Goal: Transaction & Acquisition: Purchase product/service

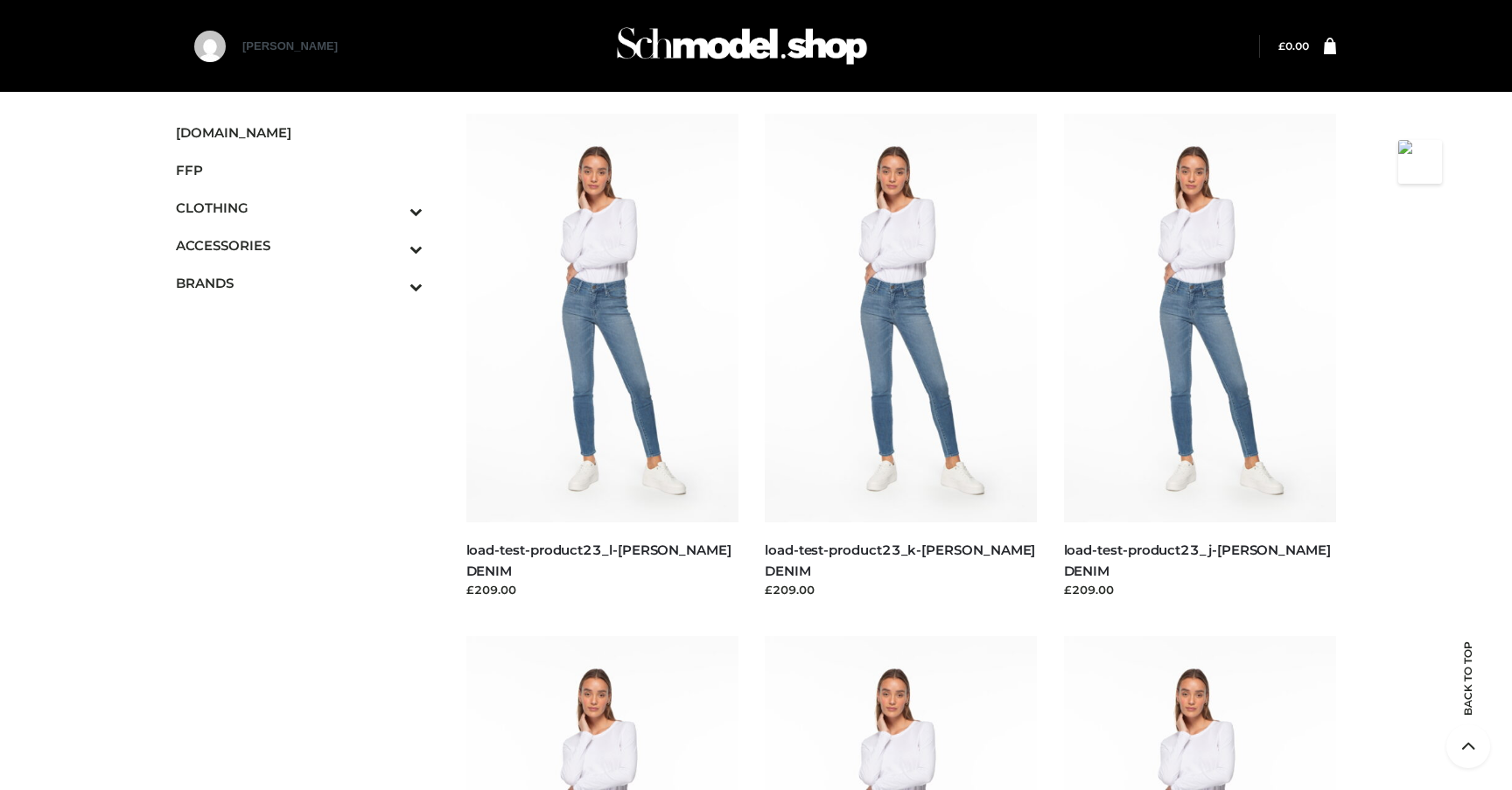
scroll to position [5902, 0]
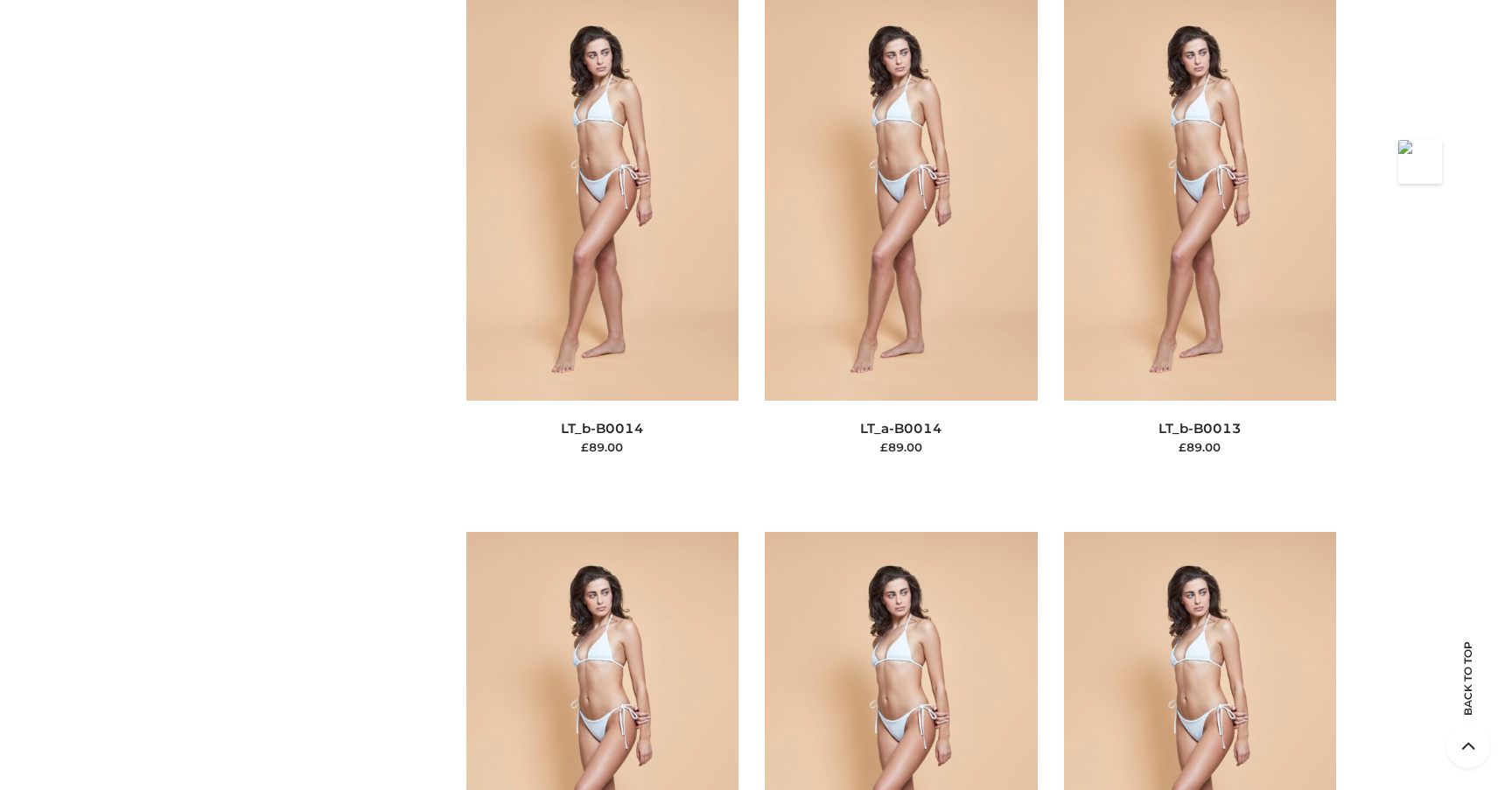
click at [853, 175] on img at bounding box center [901, 196] width 273 height 408
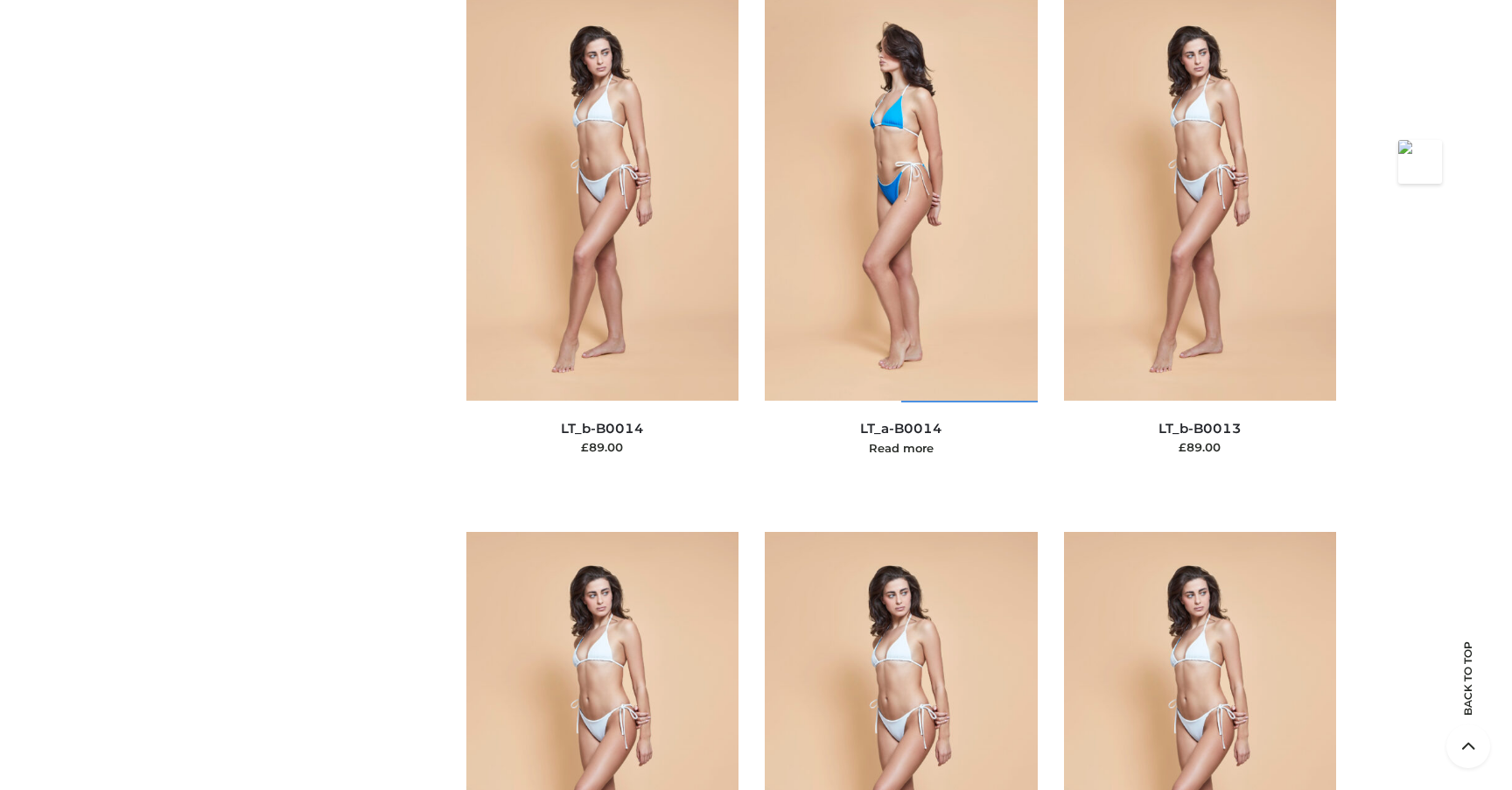
click at [861, 279] on img at bounding box center [901, 196] width 273 height 408
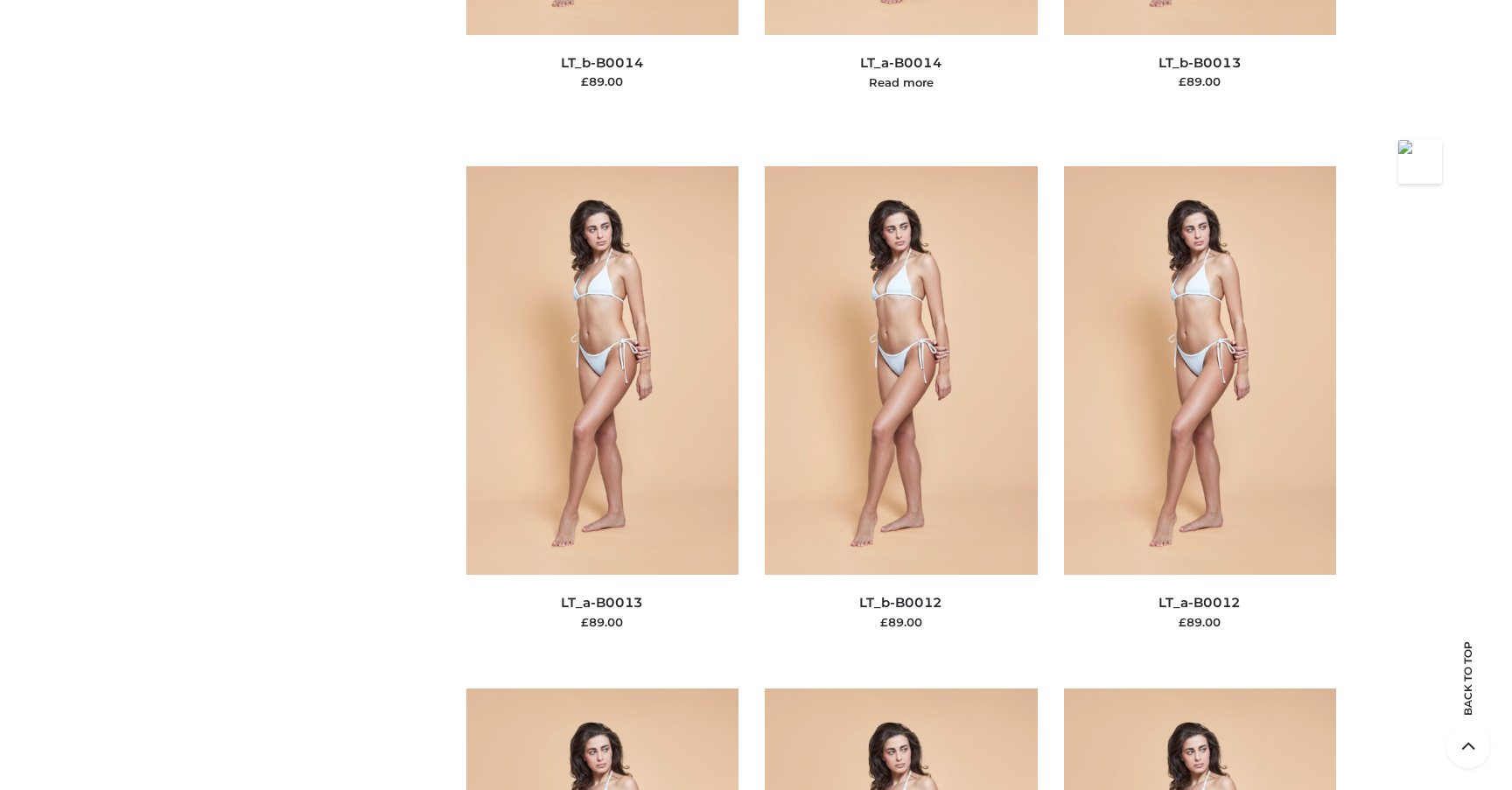
scroll to position [6546, 0]
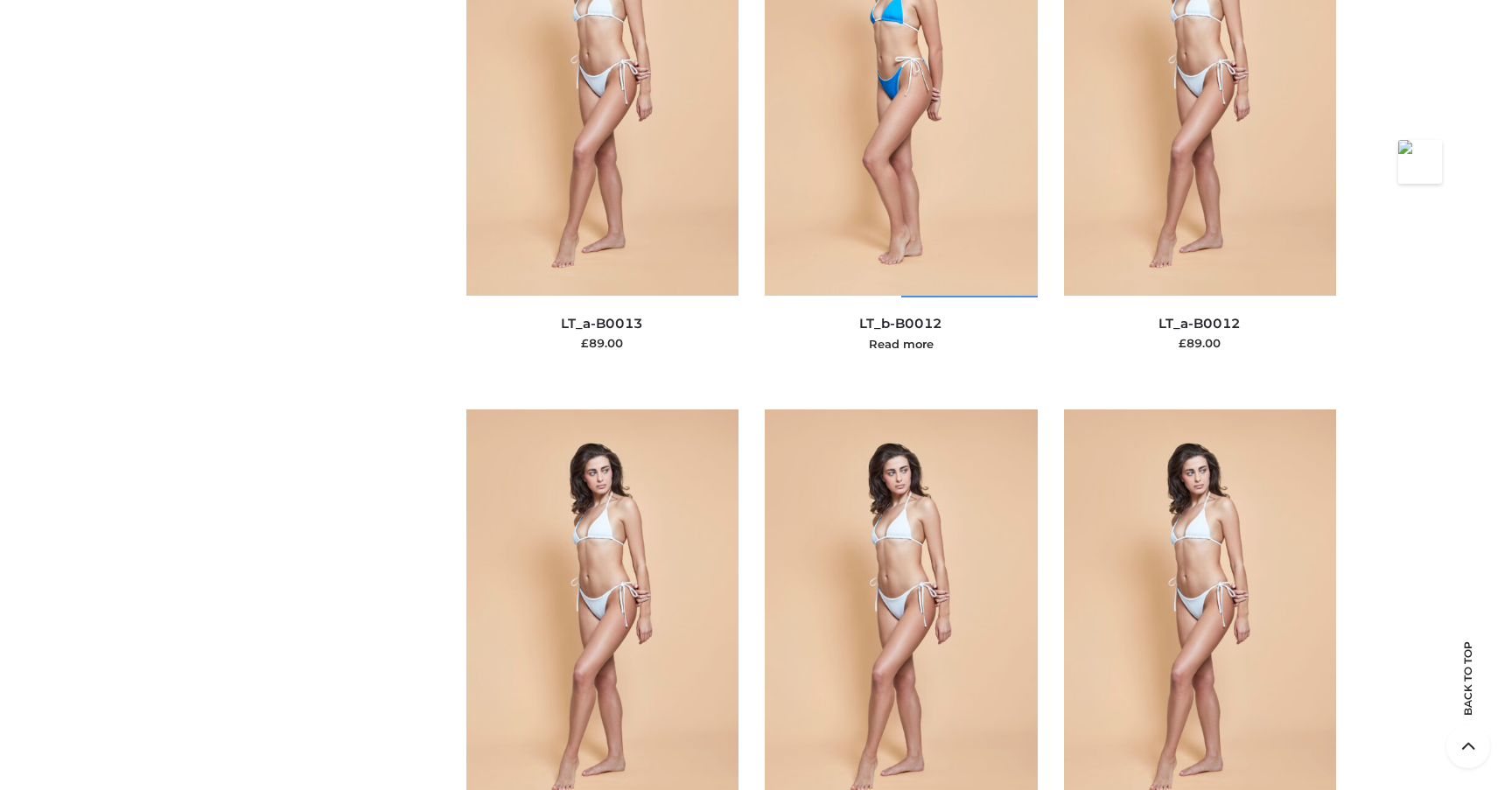
click at [921, 264] on img at bounding box center [901, 91] width 273 height 408
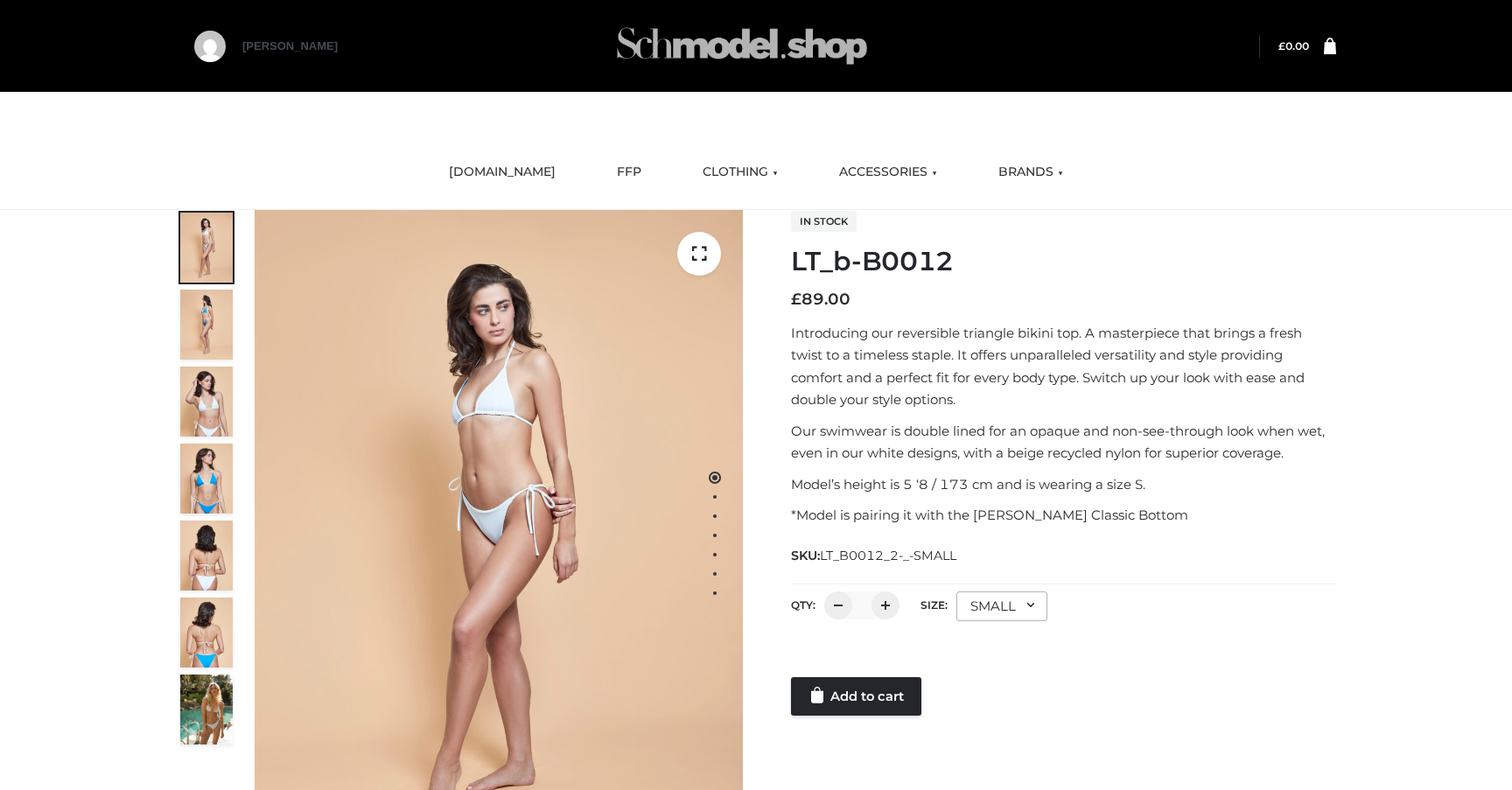
click at [786, 35] on img at bounding box center [742, 45] width 262 height 69
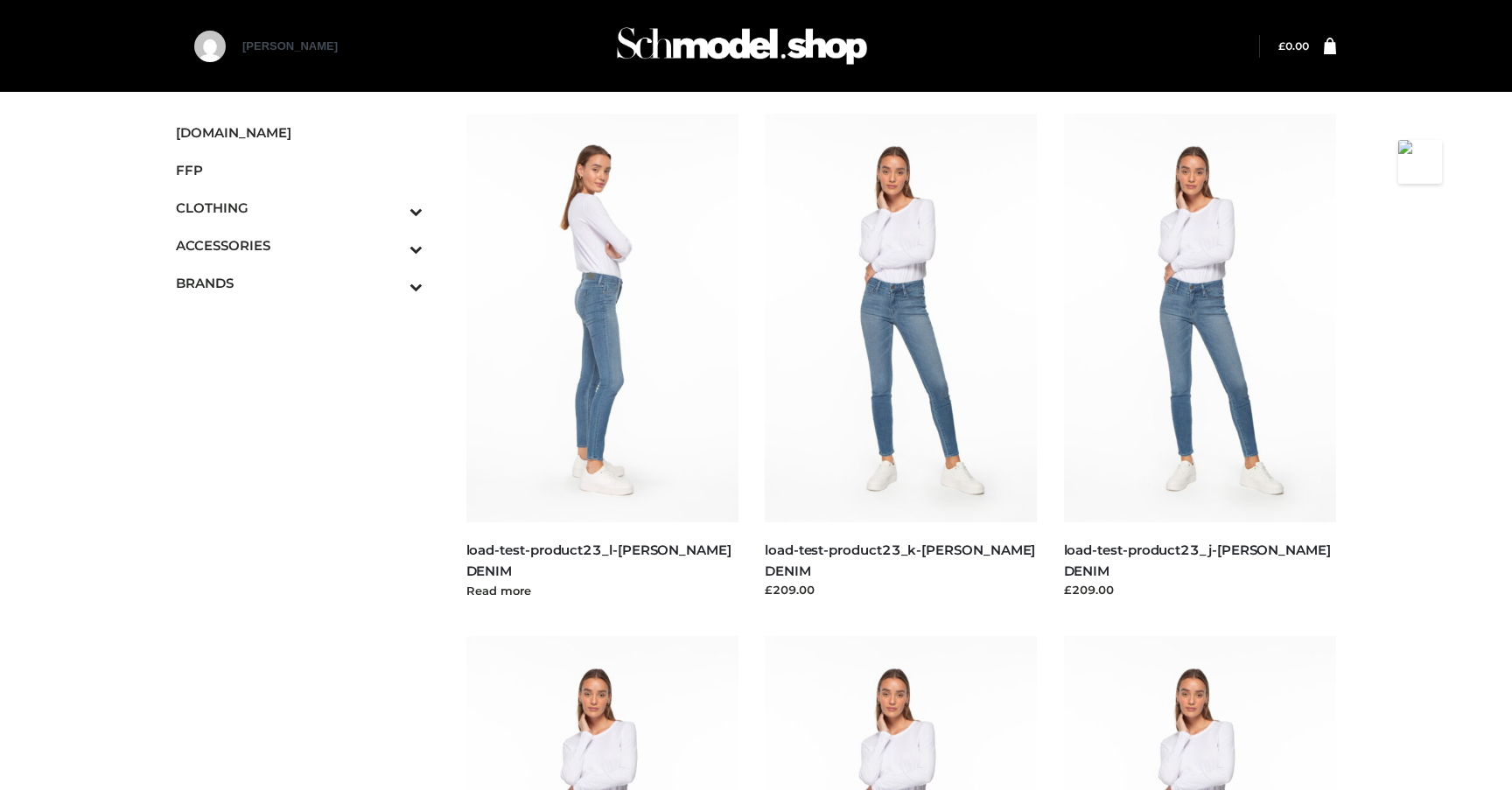
click at [637, 338] on img at bounding box center [603, 317] width 273 height 408
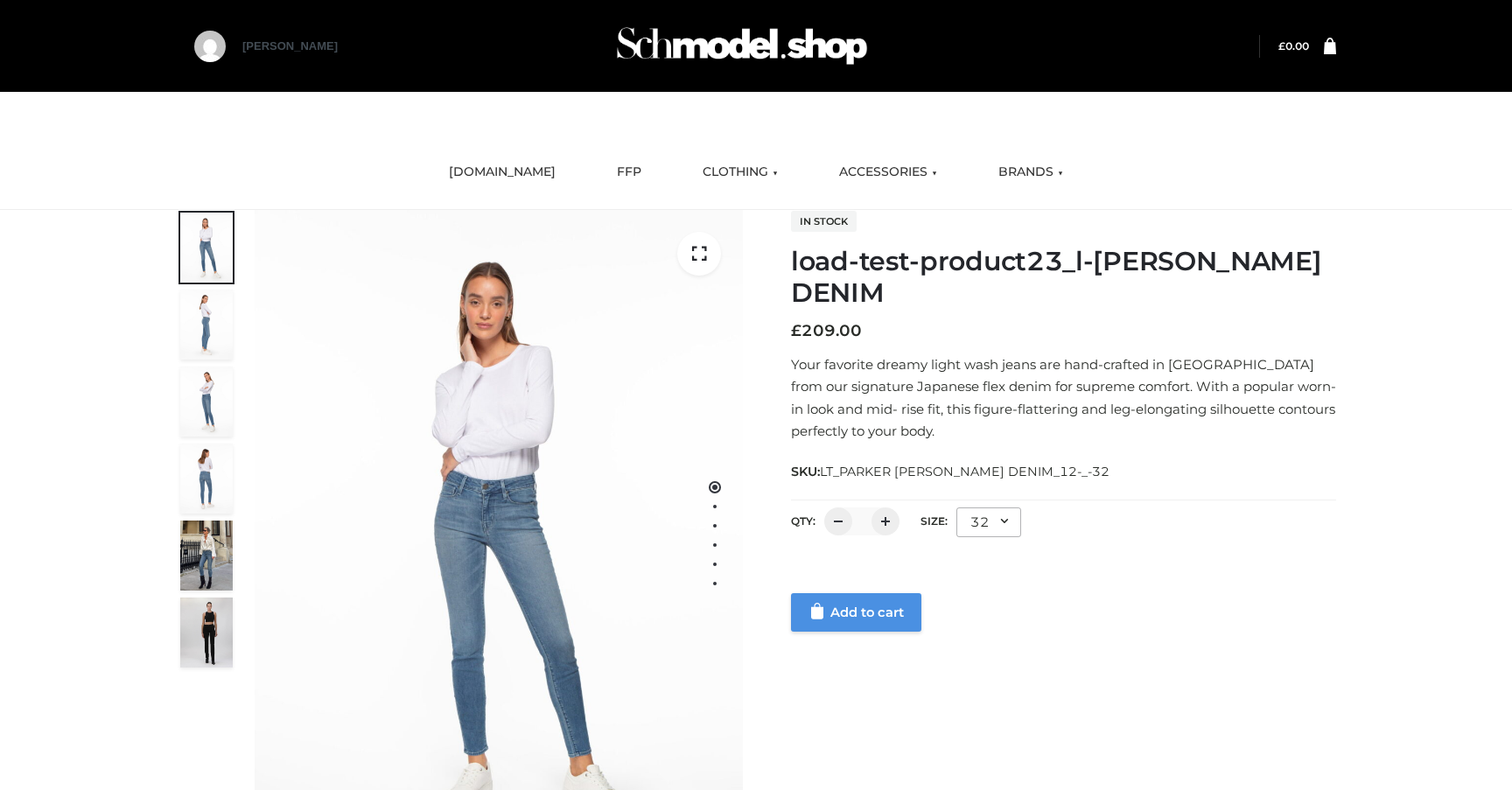
click at [848, 621] on link "Add to cart" at bounding box center [856, 611] width 131 height 39
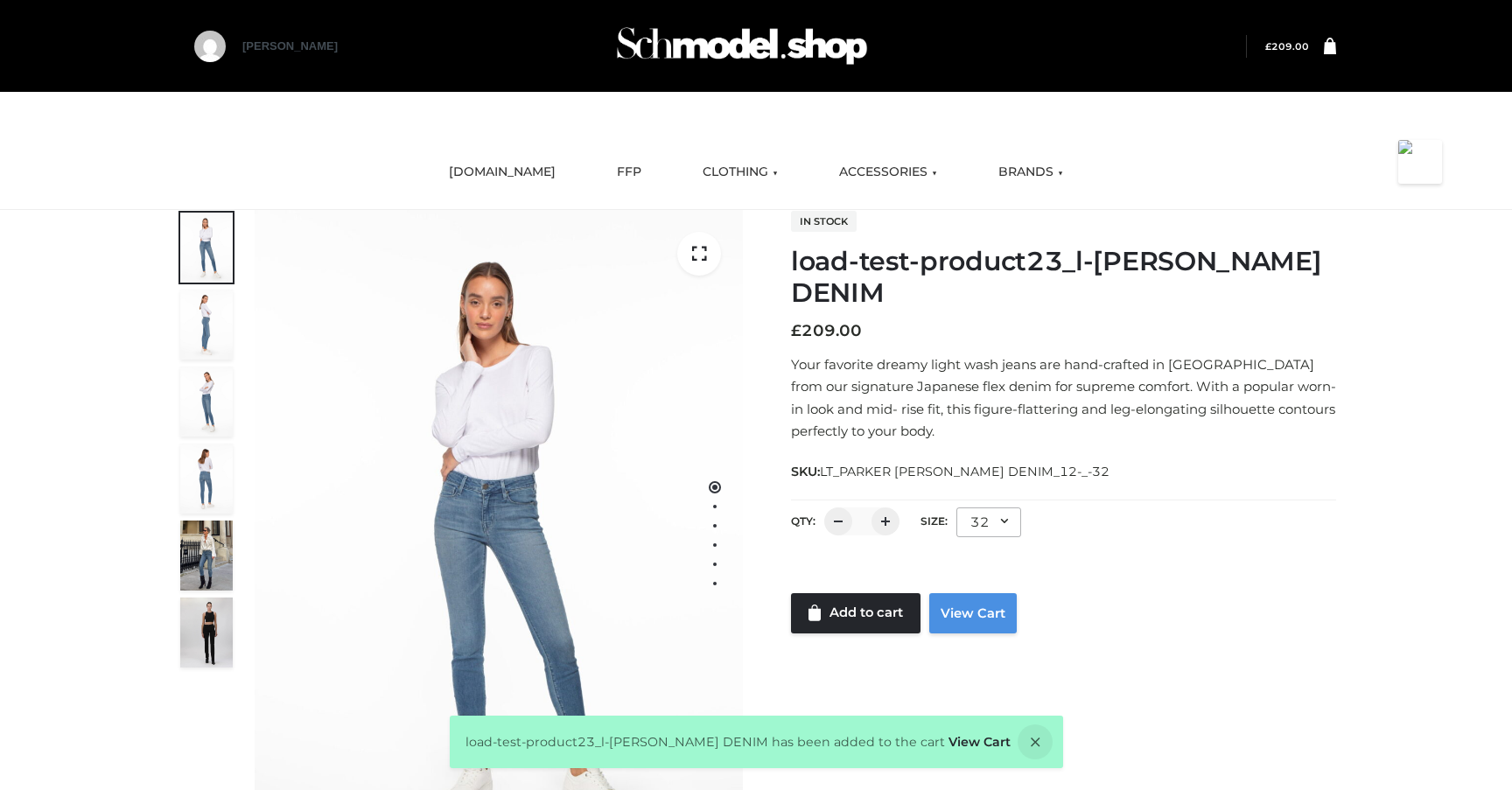
click at [972, 600] on link "View Cart" at bounding box center [973, 612] width 88 height 40
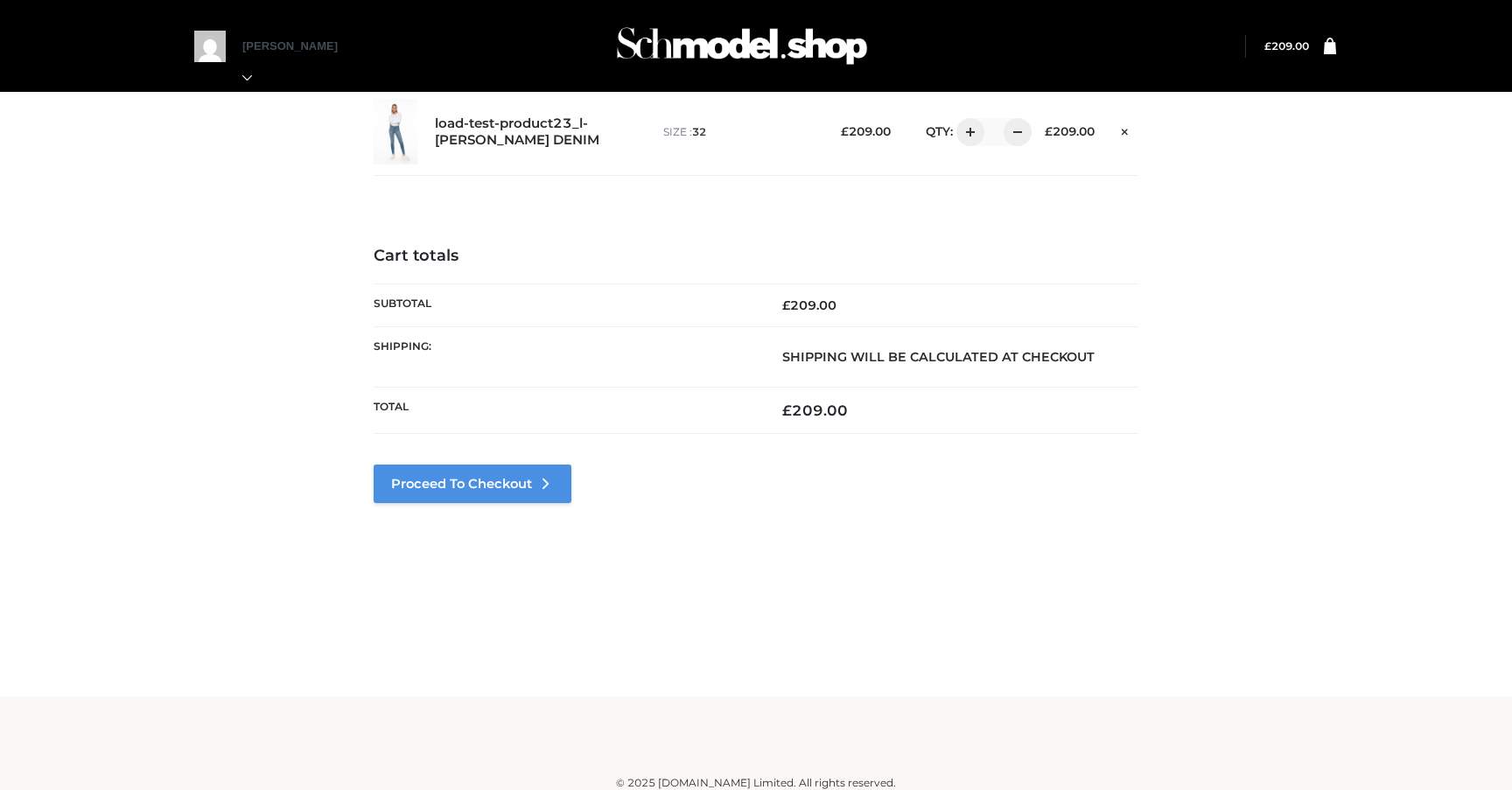
click at [522, 466] on link "Proceed to Checkout" at bounding box center [472, 484] width 198 height 39
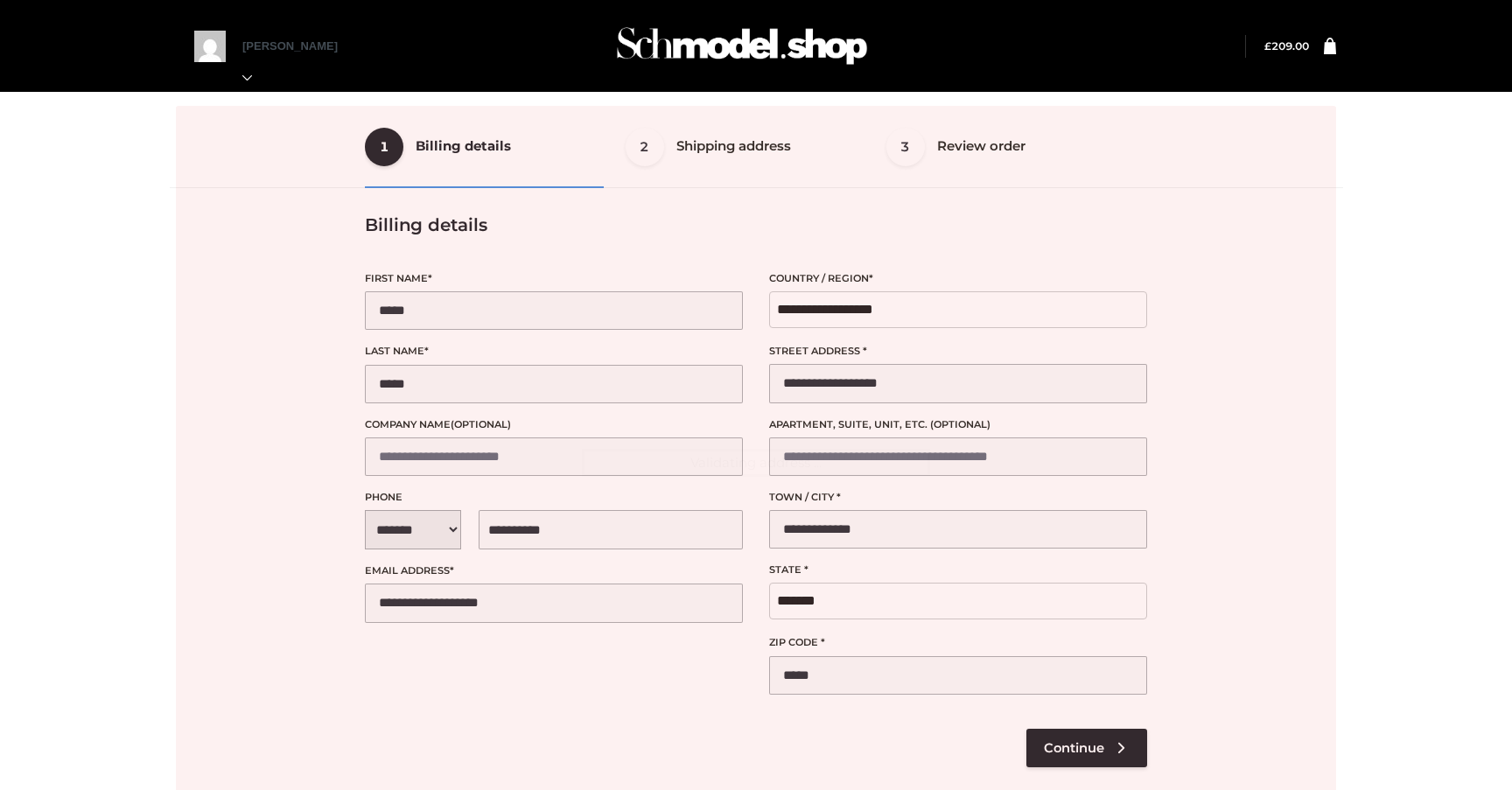
select select "**"
click at [1074, 747] on div at bounding box center [756, 462] width 1161 height 713
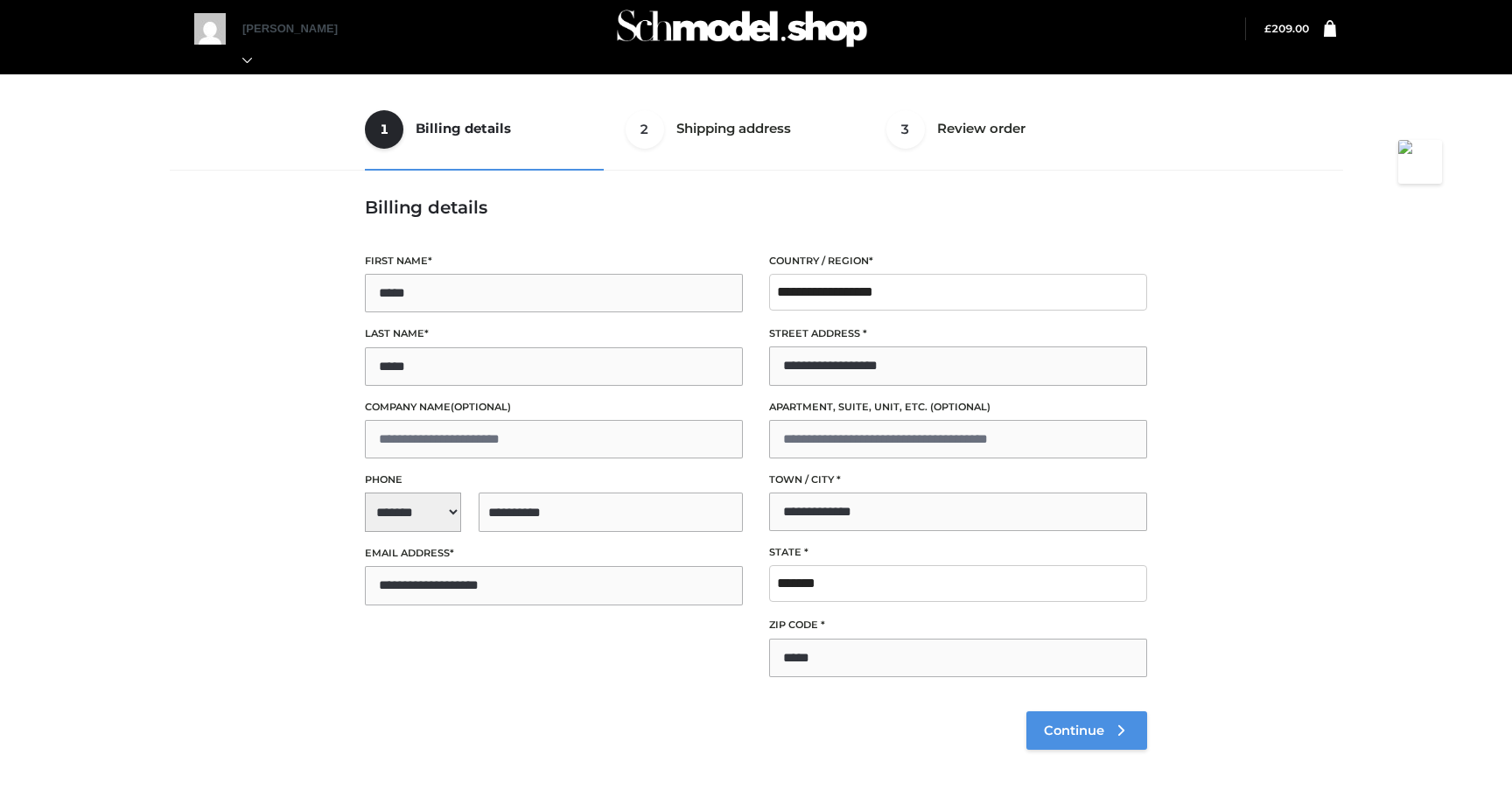
scroll to position [18, 0]
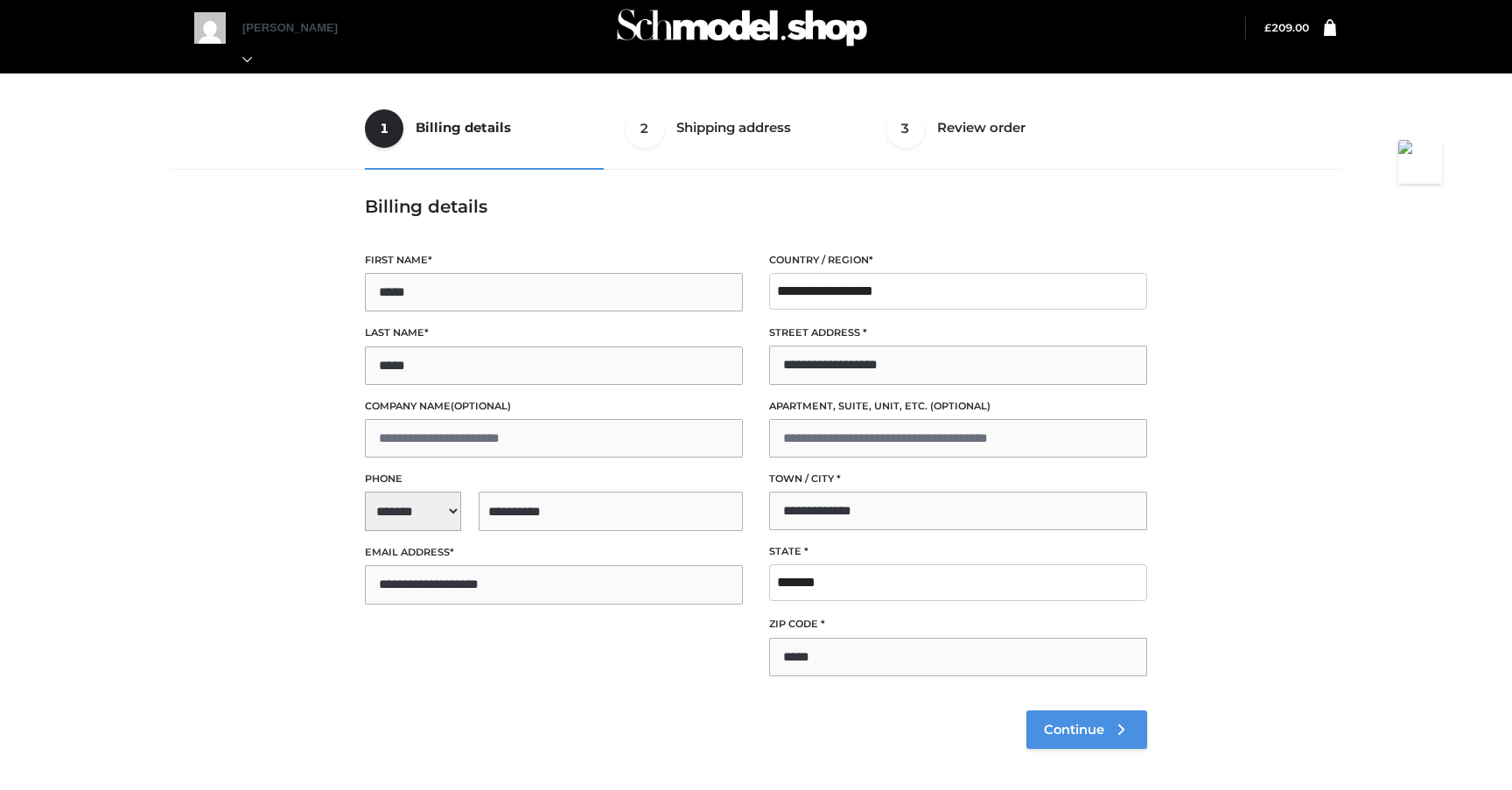
click at [1073, 732] on span "Continue" at bounding box center [1074, 729] width 60 height 16
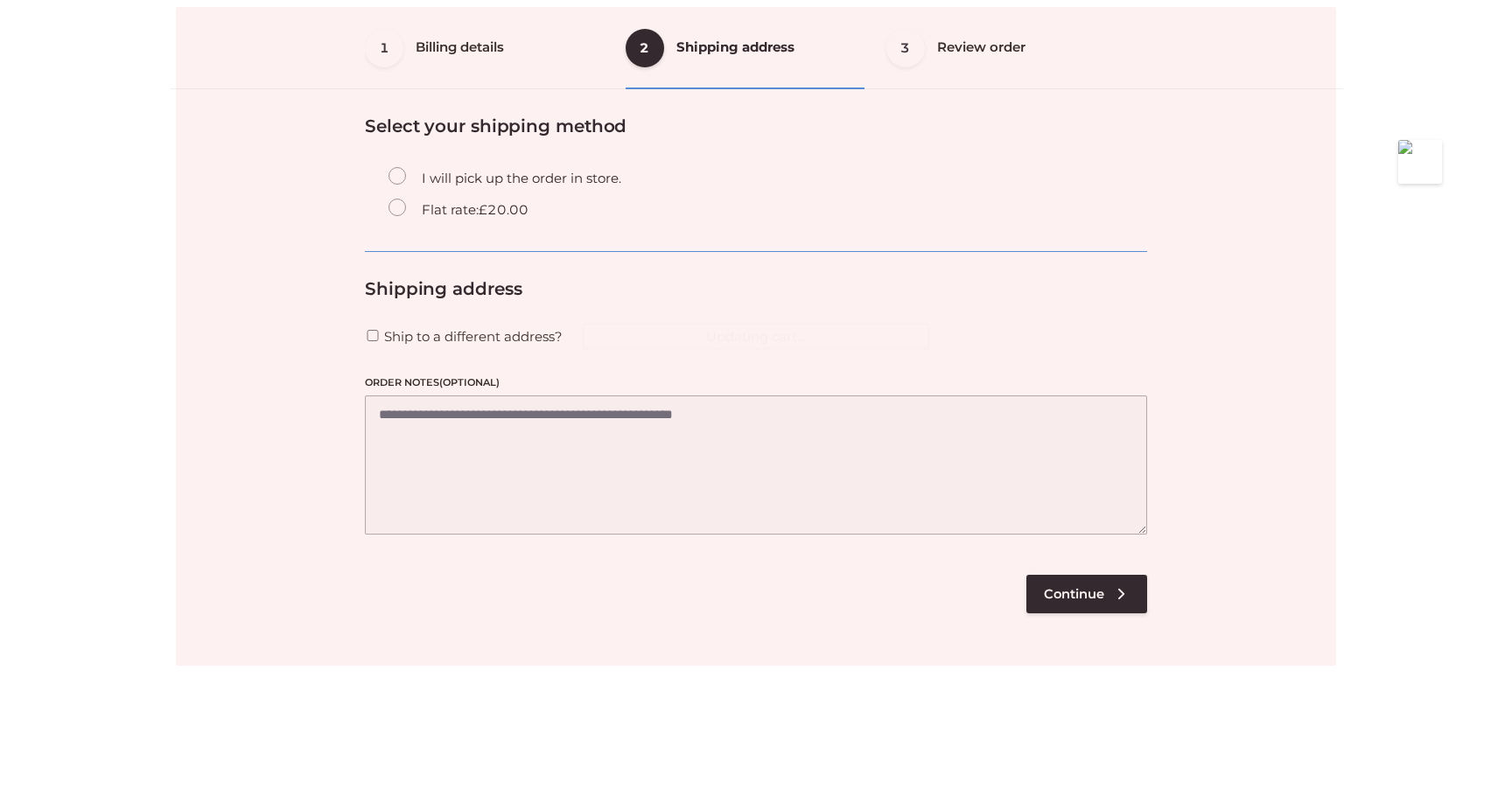
scroll to position [106, 0]
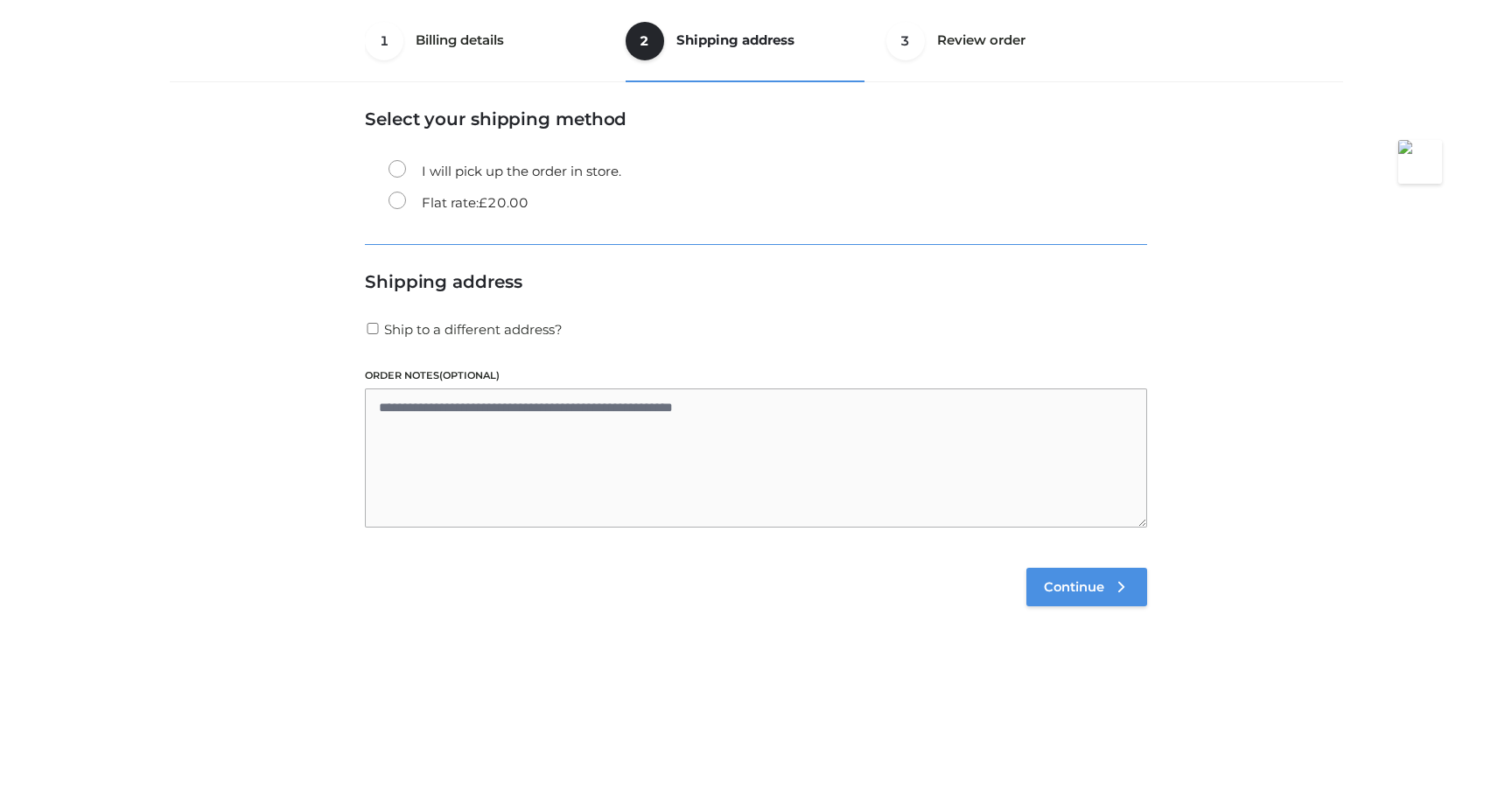
click at [1084, 592] on span "Continue" at bounding box center [1074, 587] width 60 height 16
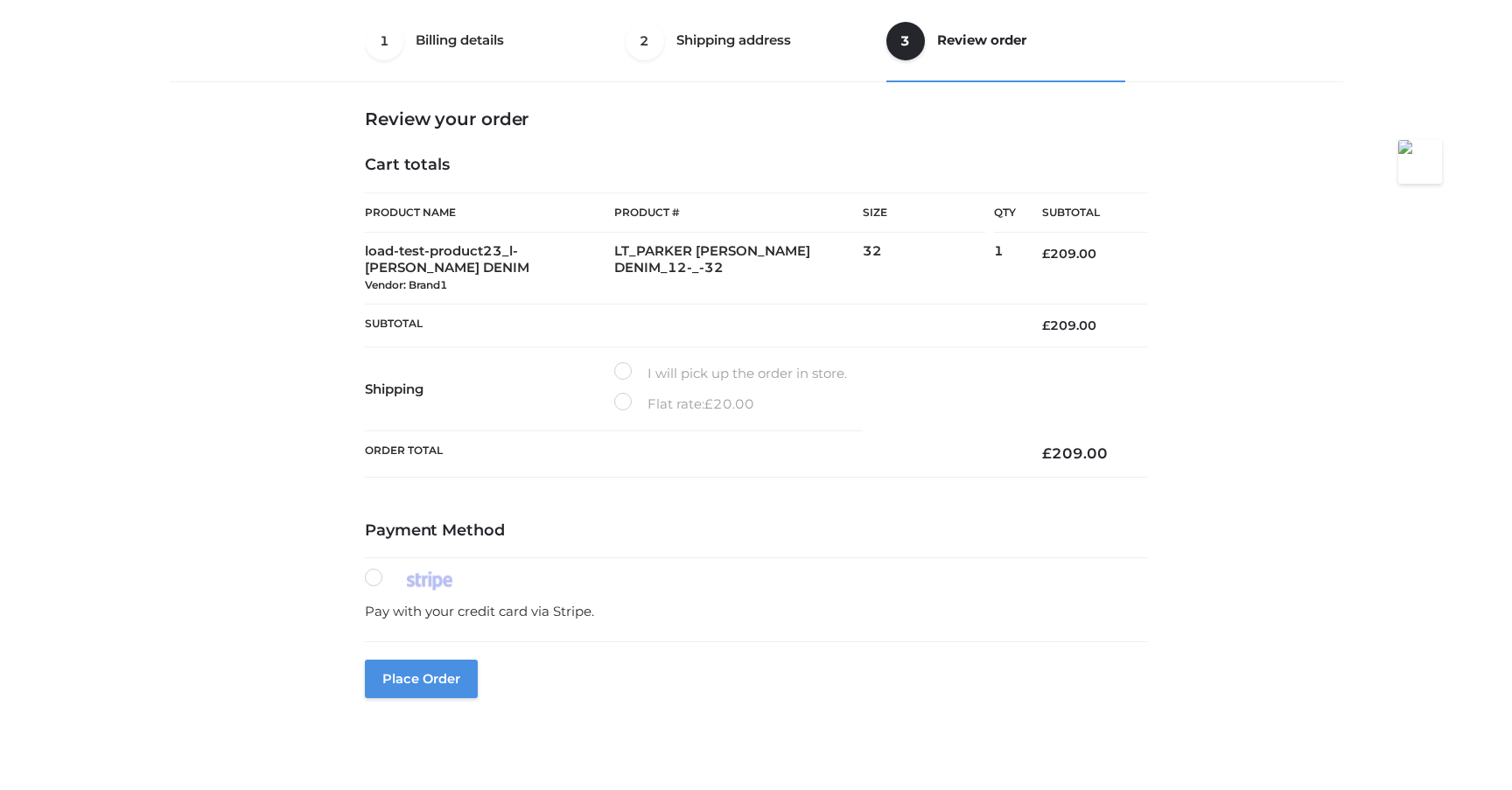
click at [430, 675] on button "Place order" at bounding box center [421, 678] width 113 height 39
